Goal: Information Seeking & Learning: Learn about a topic

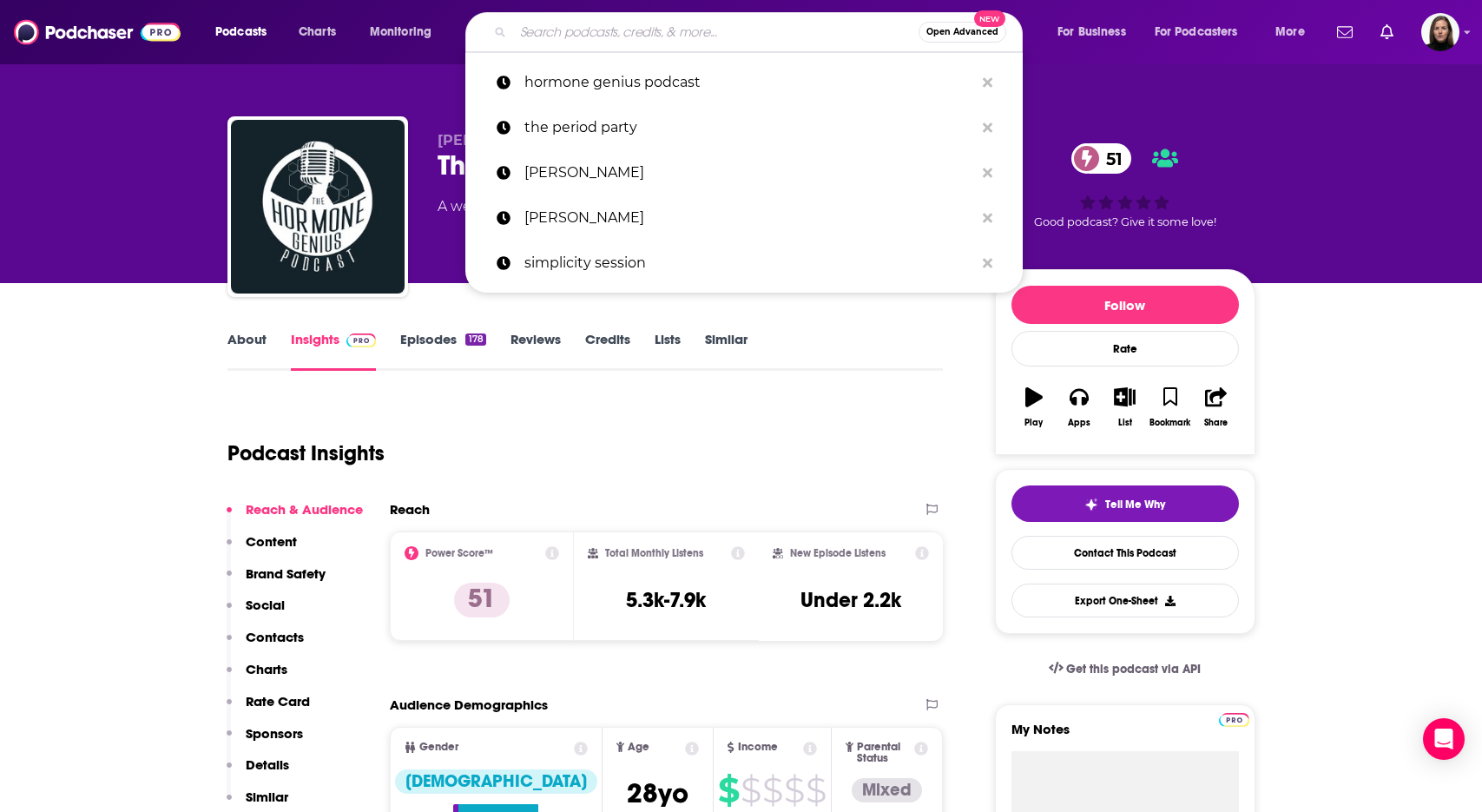
click at [577, 31] on input "Search podcasts, credits, & more..." at bounding box center [715, 32] width 405 height 27
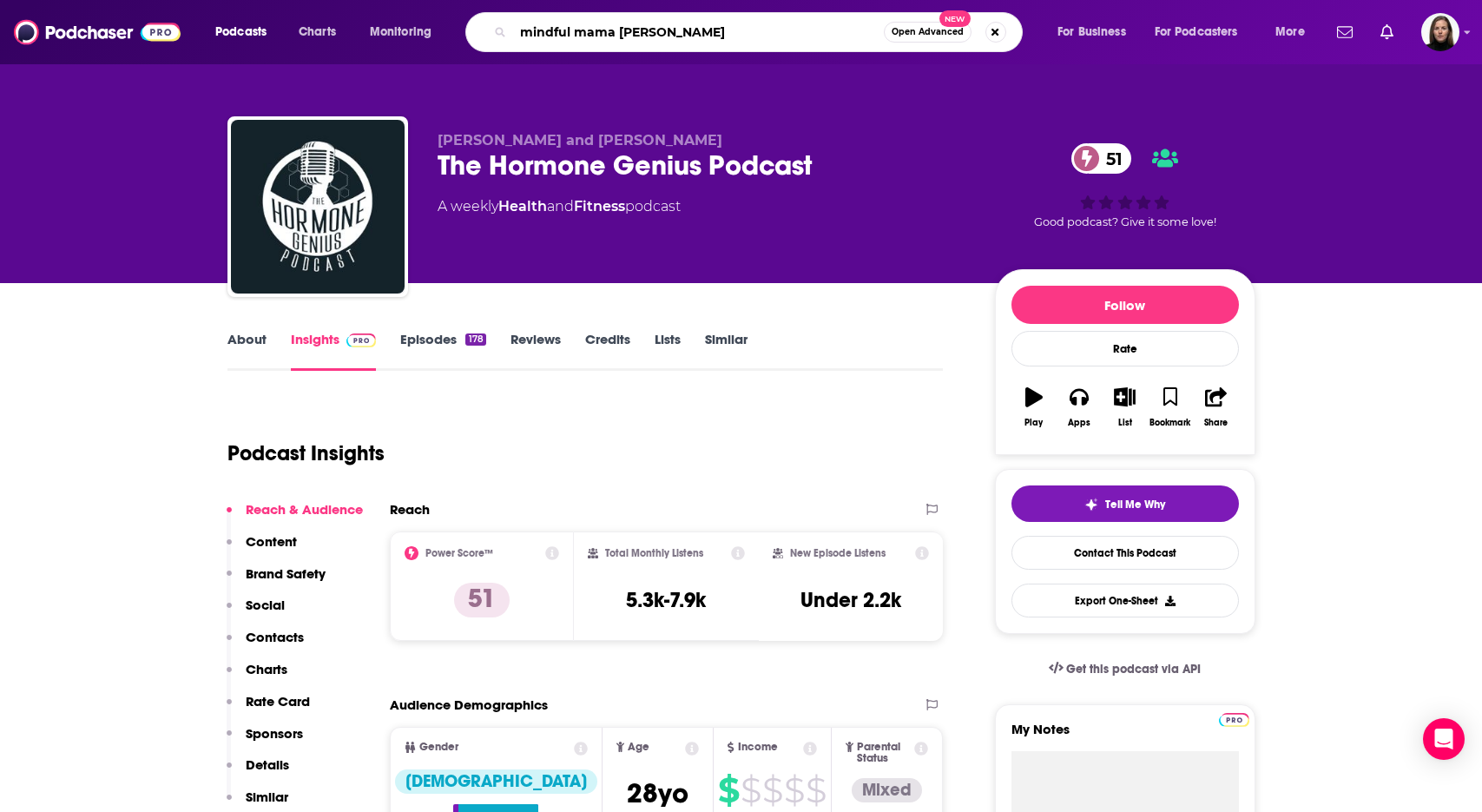
type input "mindful mama podcast"
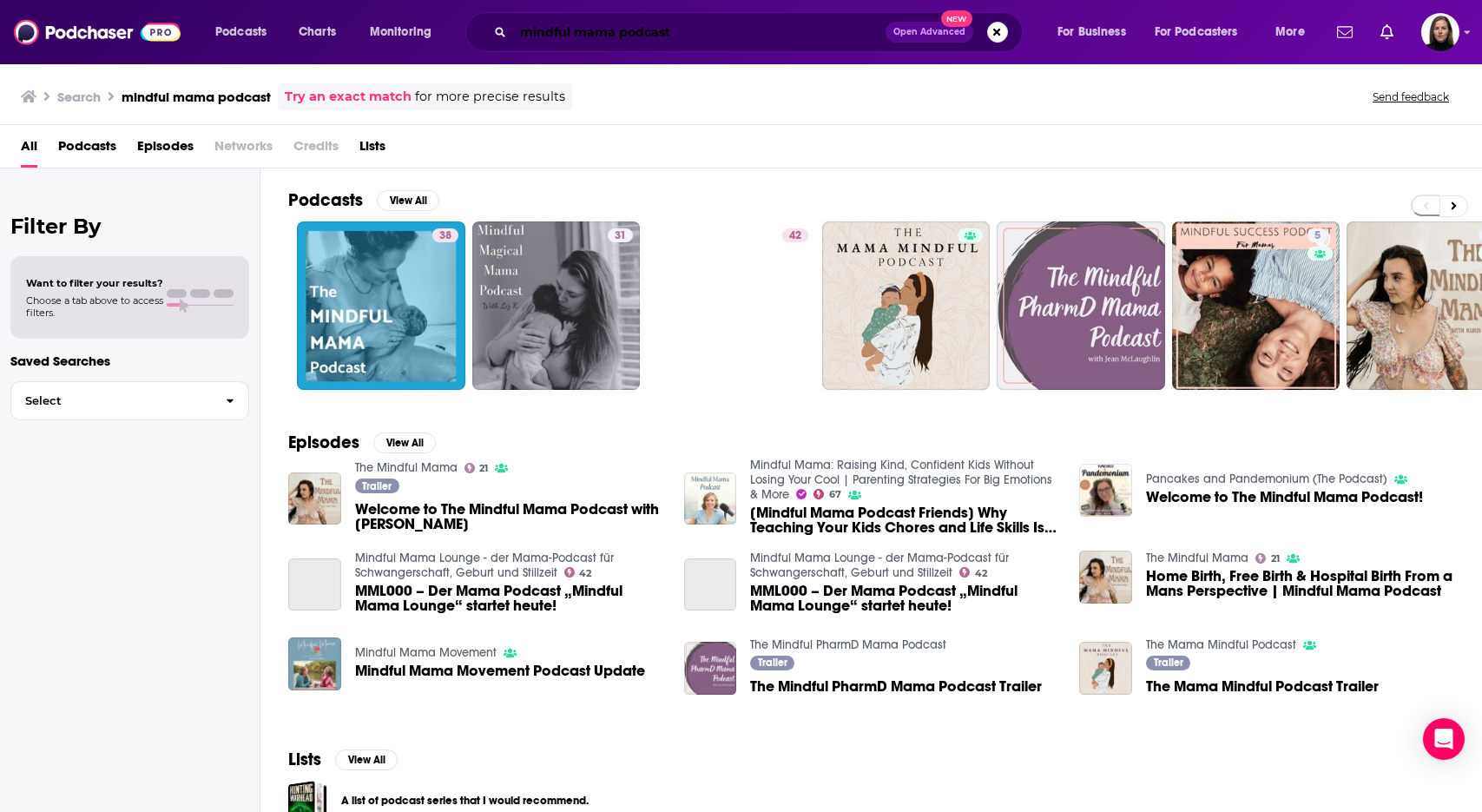
click at [655, 29] on input "mindful mama podcast" at bounding box center [699, 32] width 372 height 27
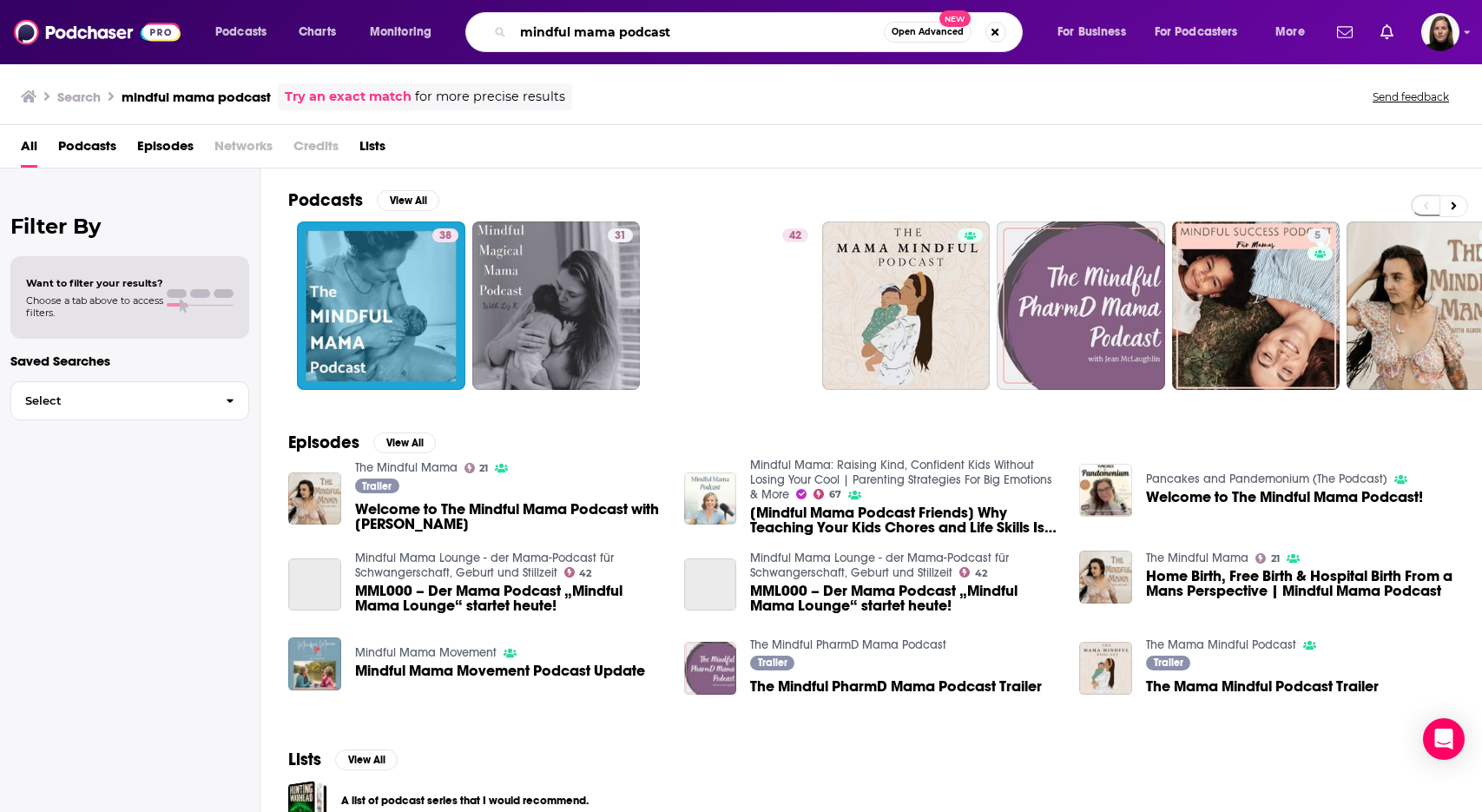
click at [655, 29] on input "mindful mama podcast" at bounding box center [698, 32] width 370 height 27
type input "mindful mama"
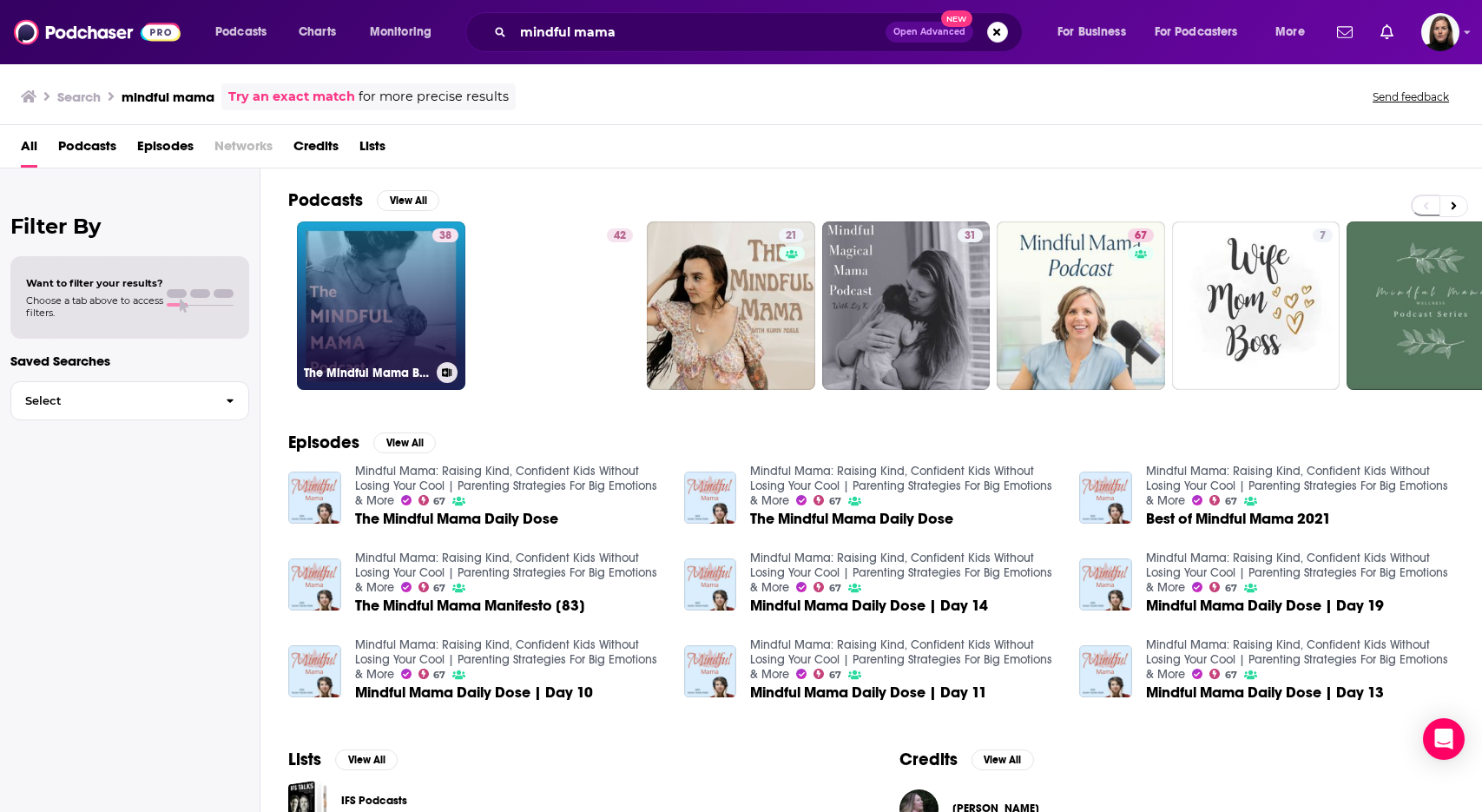
click at [433, 338] on div "38" at bounding box center [445, 295] width 26 height 134
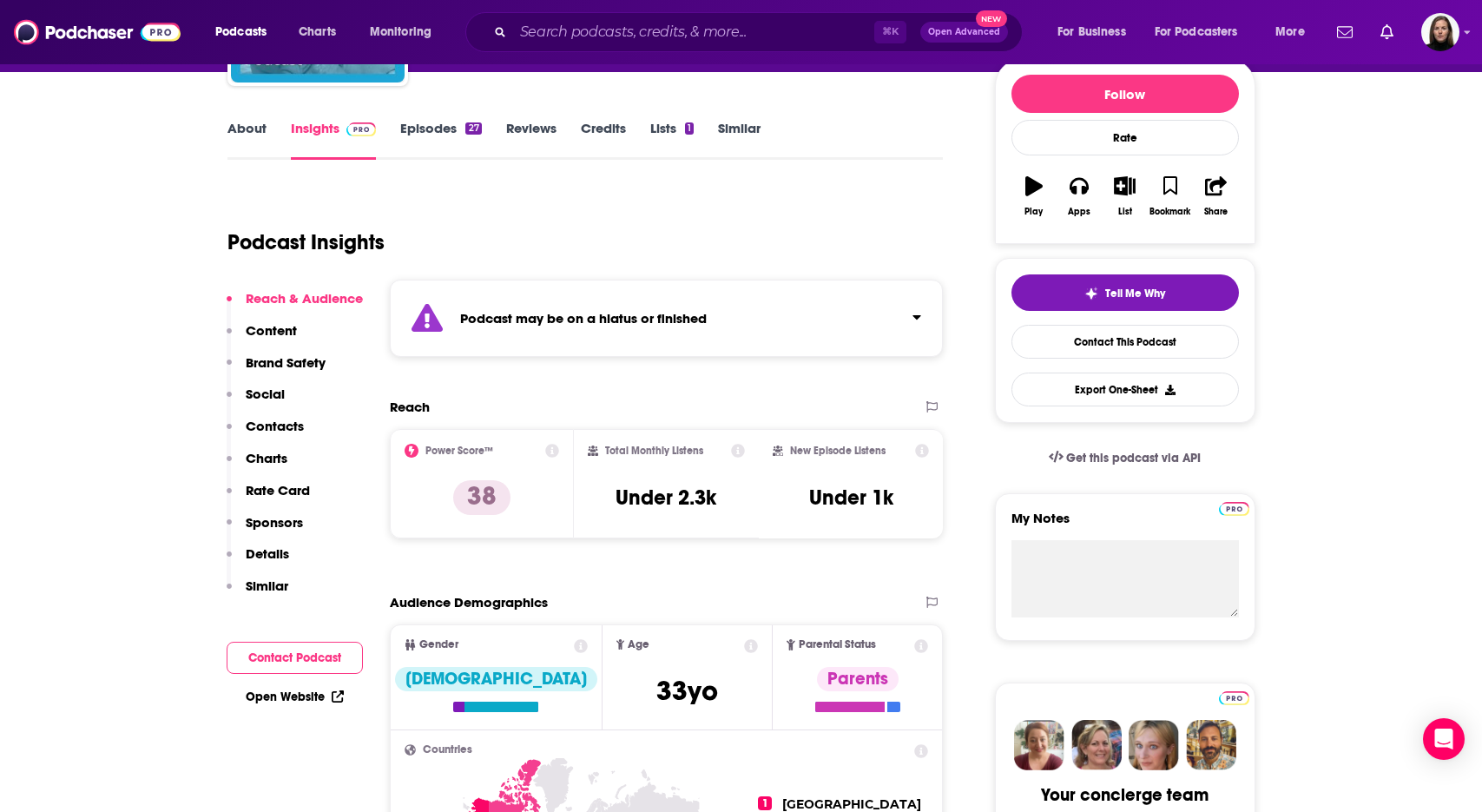
scroll to position [143, 0]
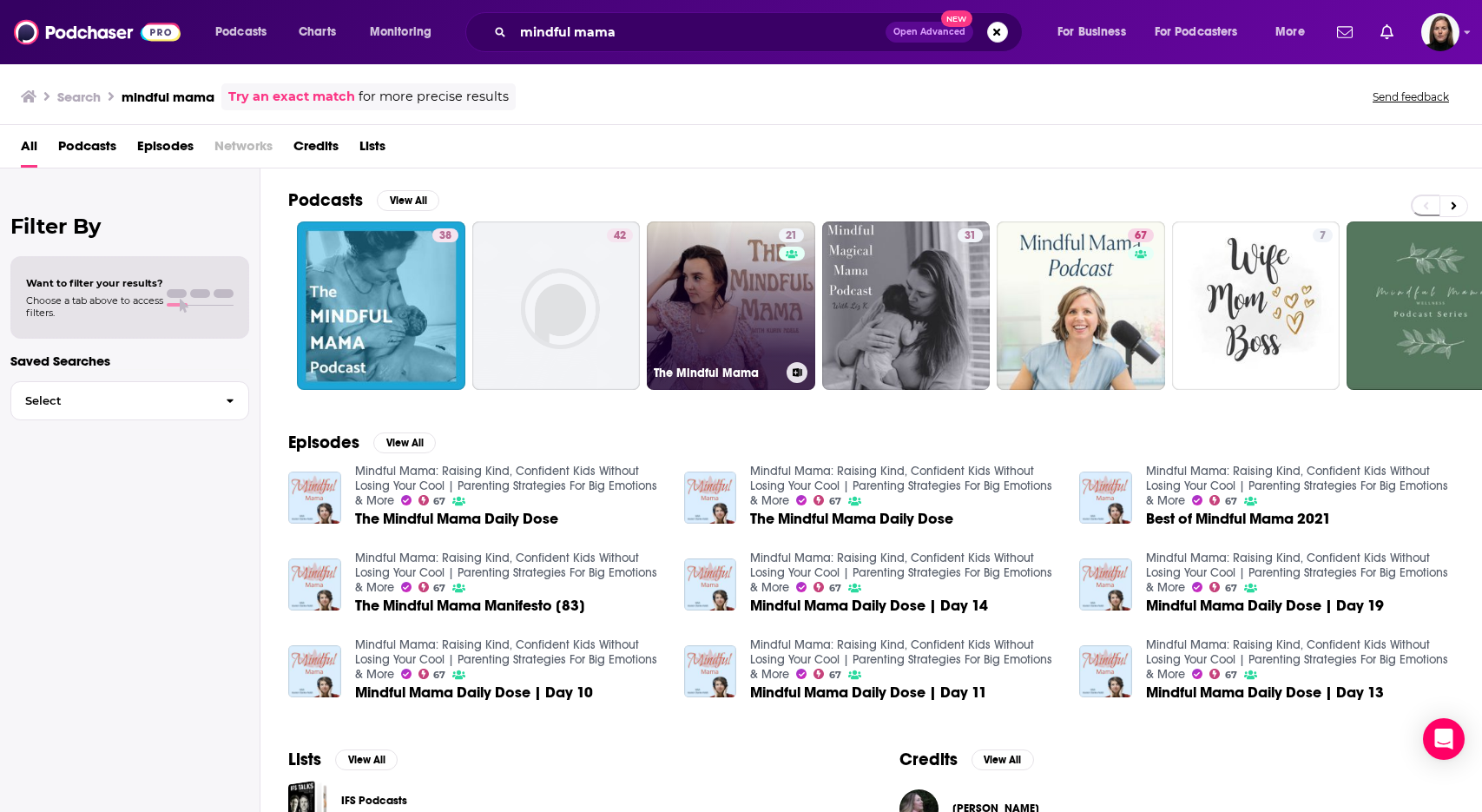
click at [770, 306] on link "21 The Mindful Mama" at bounding box center [731, 306] width 169 height 169
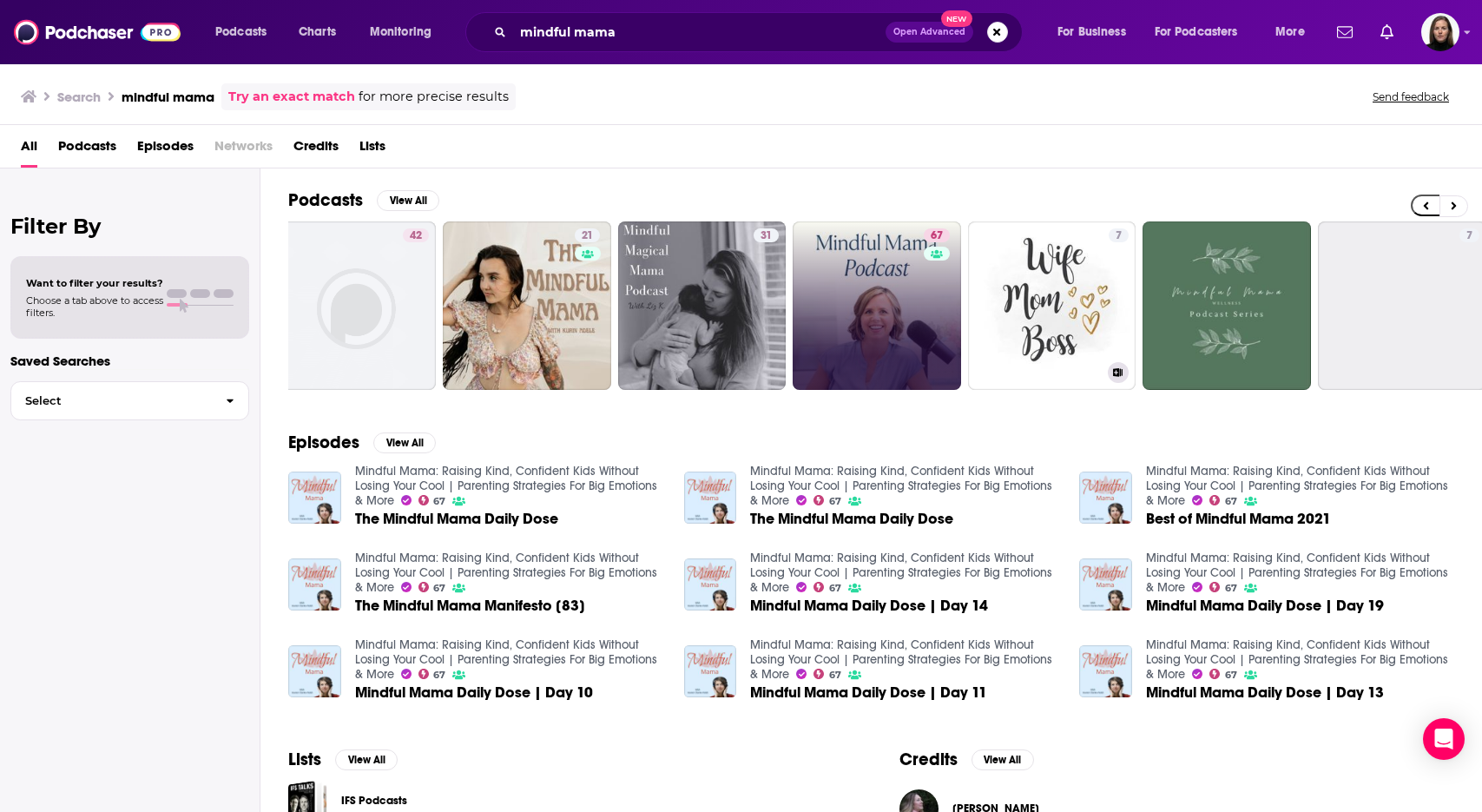
scroll to position [0, 262]
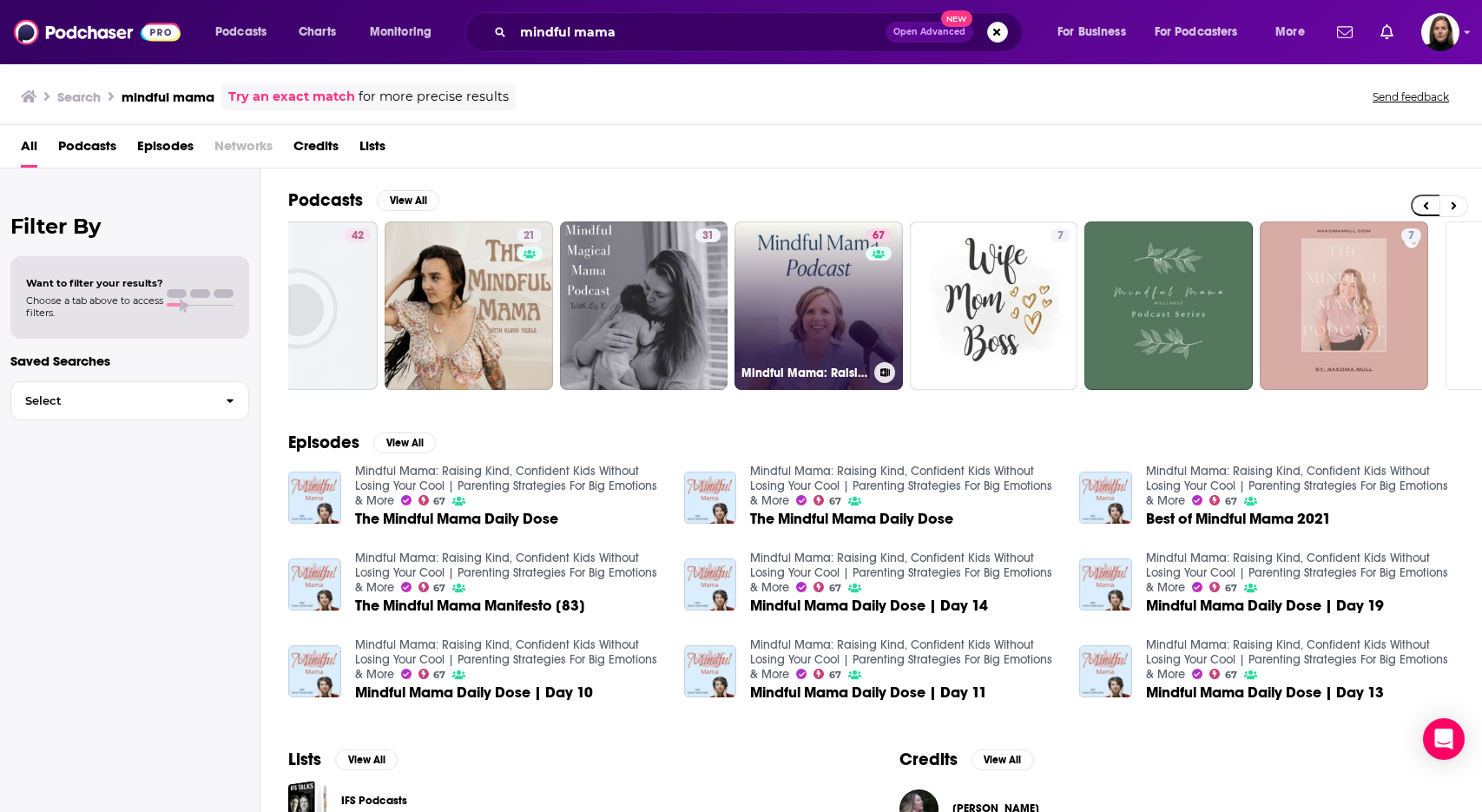
click at [832, 303] on link "67 Mindful Mama: Raising Kind, Confident Kids Without Losing Your Cool | Parent…" at bounding box center [819, 306] width 169 height 169
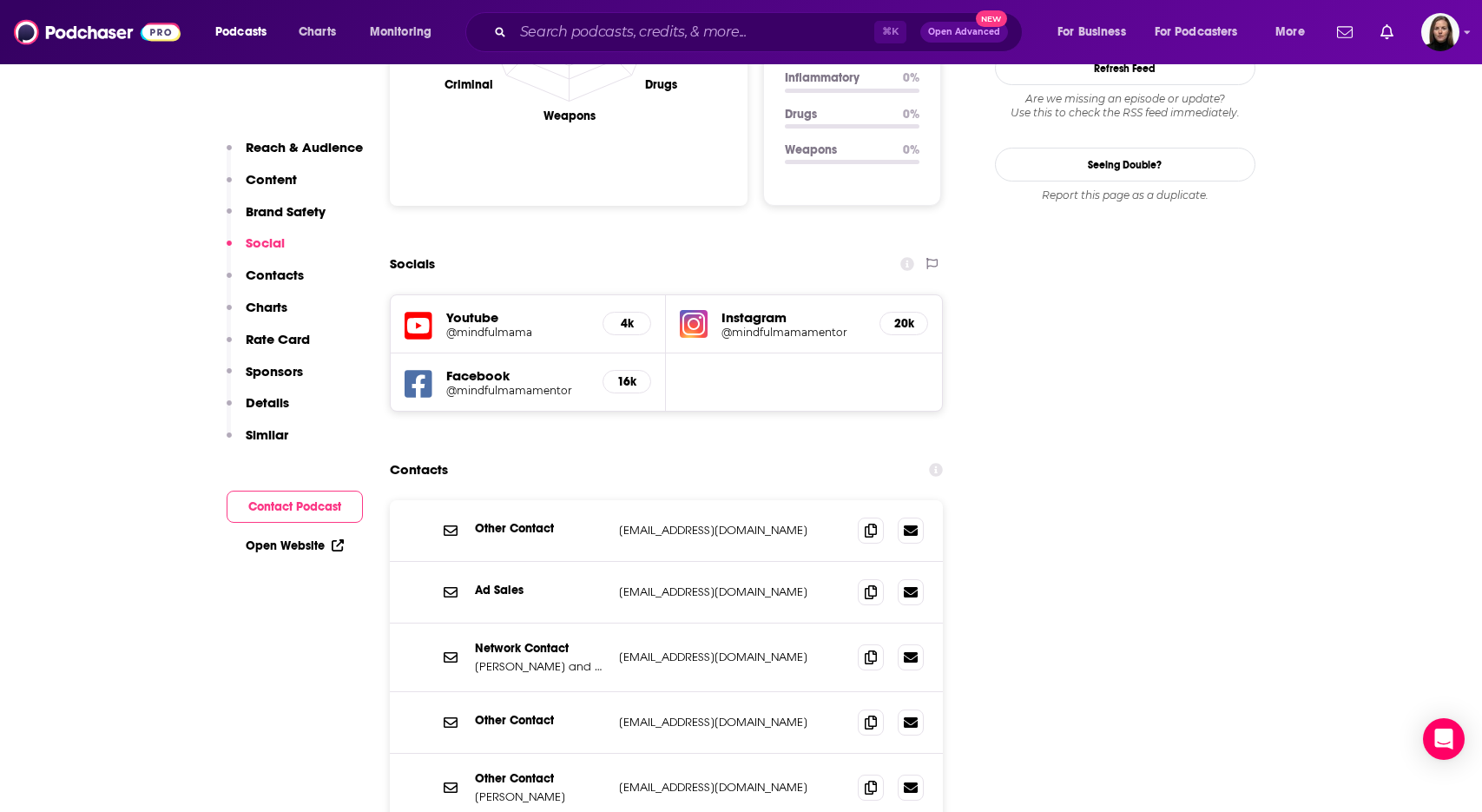
scroll to position [1820, 0]
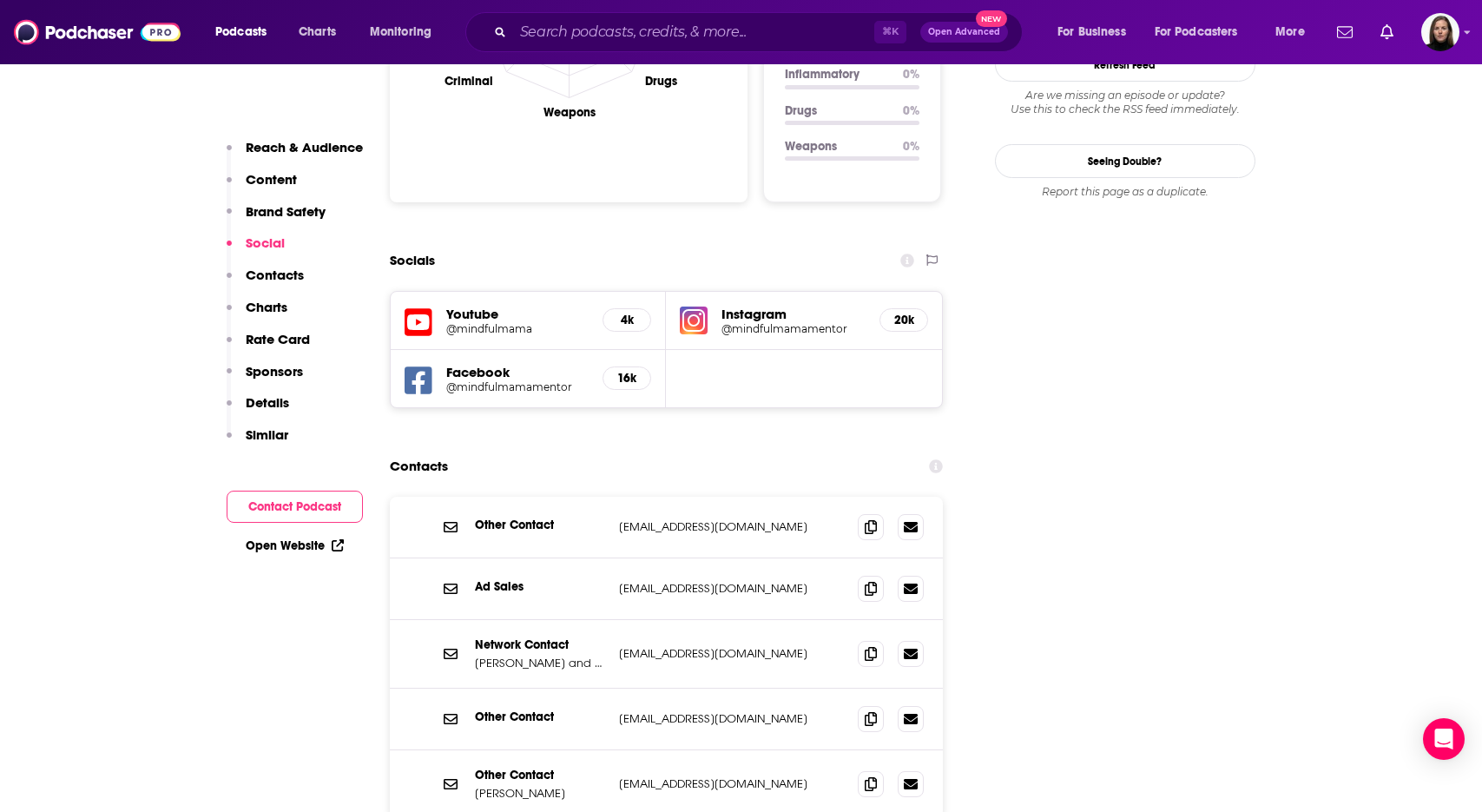
click at [799, 322] on h5 "@mindfulmamamentor" at bounding box center [794, 328] width 144 height 13
